Goal: Information Seeking & Learning: Understand process/instructions

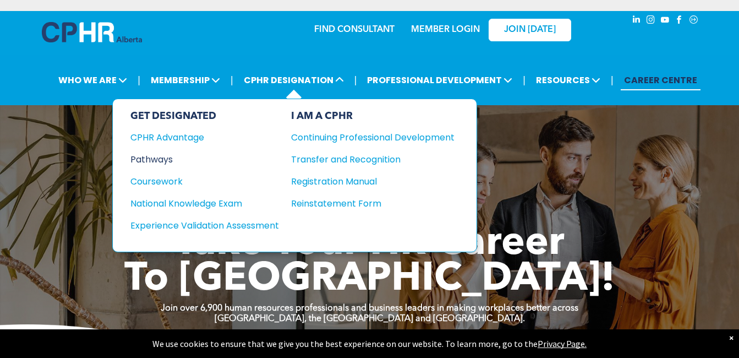
click at [169, 158] on div "Pathways" at bounding box center [197, 159] width 134 height 14
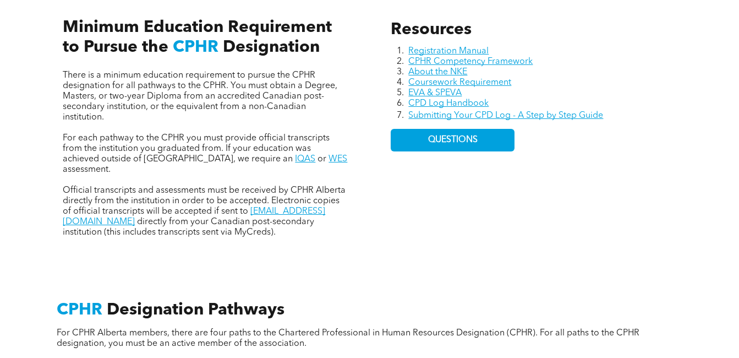
scroll to position [506, 0]
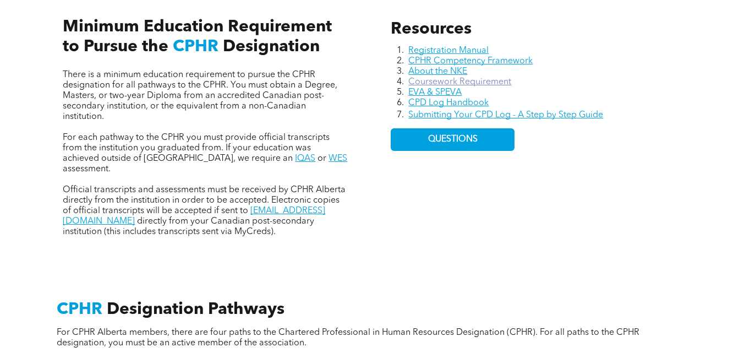
click at [437, 83] on link "Coursework Requirement" at bounding box center [459, 82] width 103 height 9
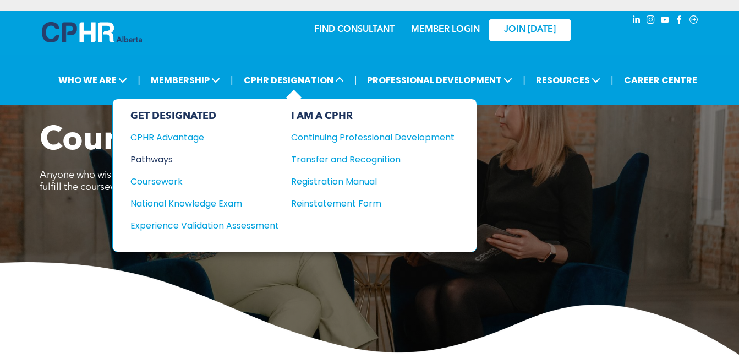
click at [156, 154] on div "Pathways" at bounding box center [197, 159] width 134 height 14
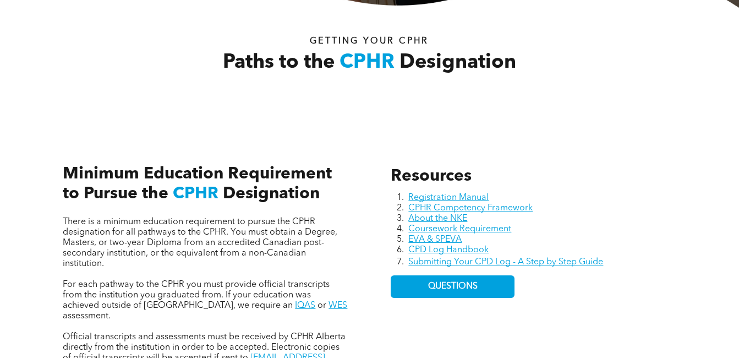
scroll to position [359, 0]
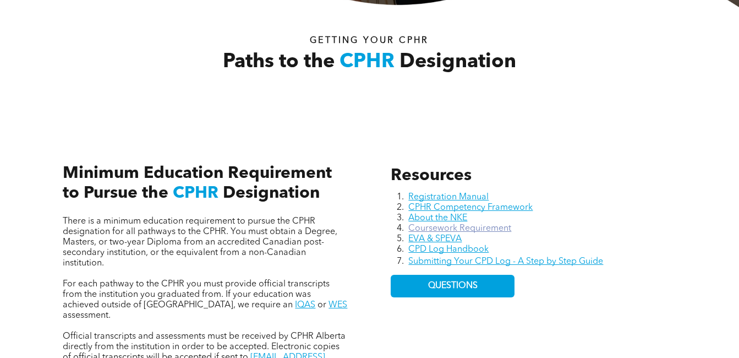
click at [450, 227] on link "Coursework Requirement" at bounding box center [459, 228] width 103 height 9
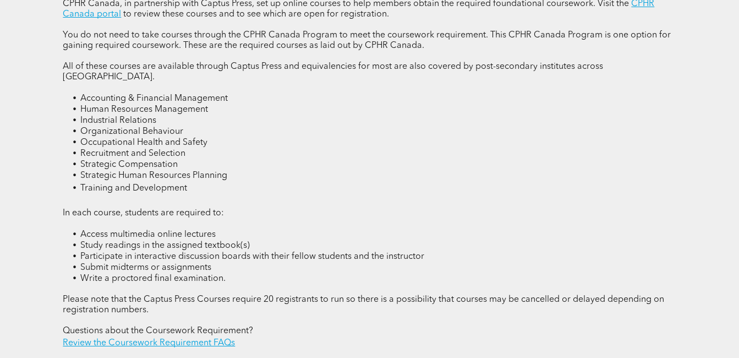
scroll to position [1471, 0]
